Goal: Information Seeking & Learning: Learn about a topic

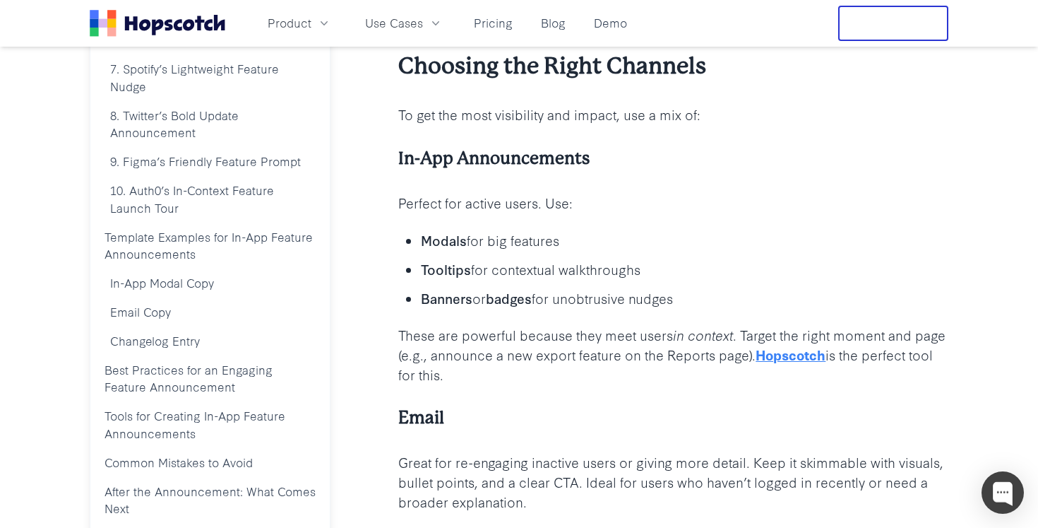
scroll to position [1247, 0]
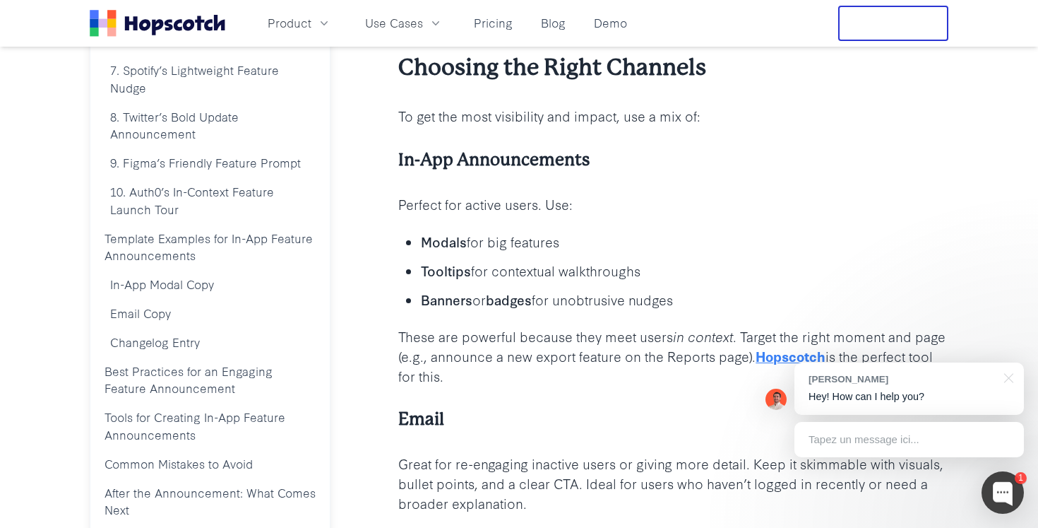
drag, startPoint x: 401, startPoint y: 70, endPoint x: 705, endPoint y: 310, distance: 387.2
click at [700, 328] on icon "in context" at bounding box center [703, 335] width 60 height 19
drag, startPoint x: 477, startPoint y: 384, endPoint x: 446, endPoint y: 317, distance: 73.9
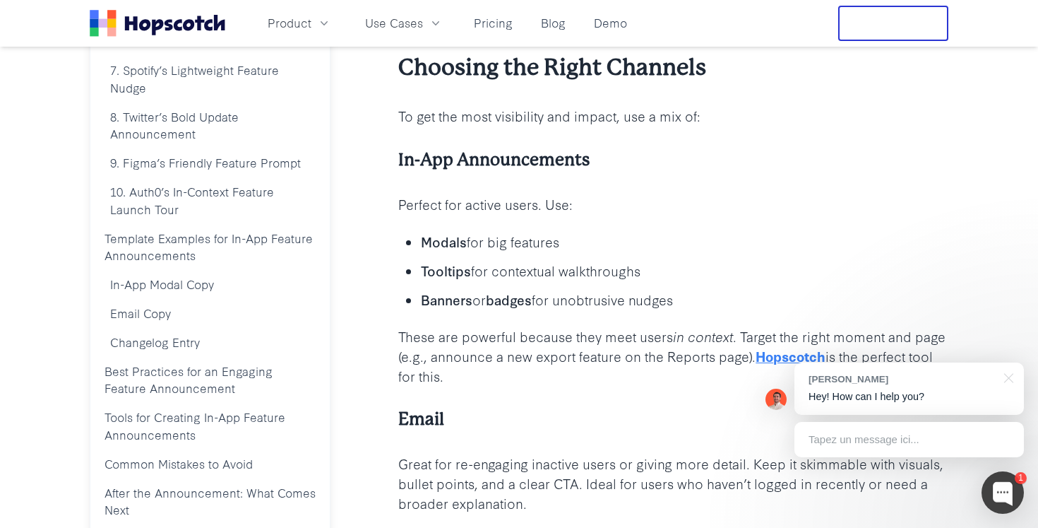
drag, startPoint x: 689, startPoint y: 302, endPoint x: 394, endPoint y: 78, distance: 369.6
copy div "Choosing the Right Channels To get the most visibility and impact, use a mix of…"
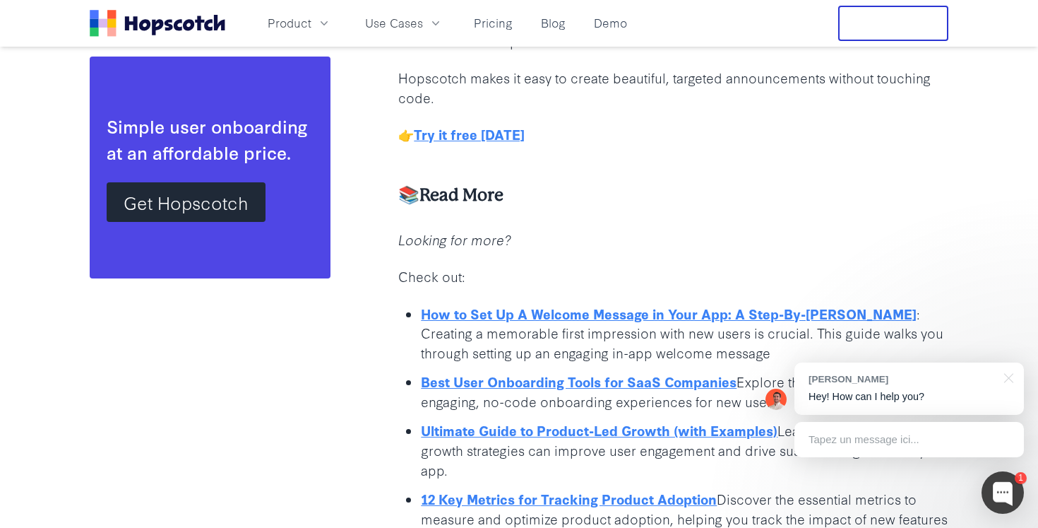
scroll to position [14579, 0]
